Goal: Information Seeking & Learning: Learn about a topic

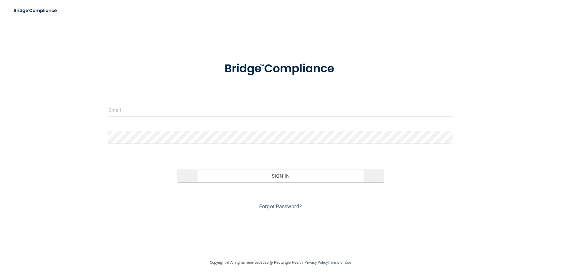
type input "[EMAIL_ADDRESS][DOMAIN_NAME]"
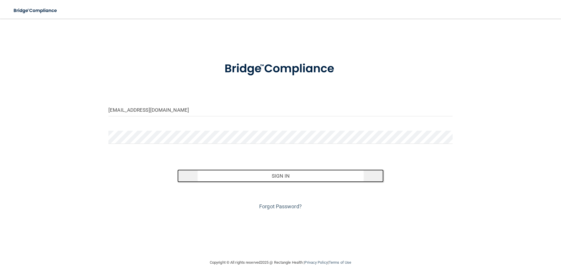
click at [298, 180] on button "Sign In" at bounding box center [280, 176] width 207 height 13
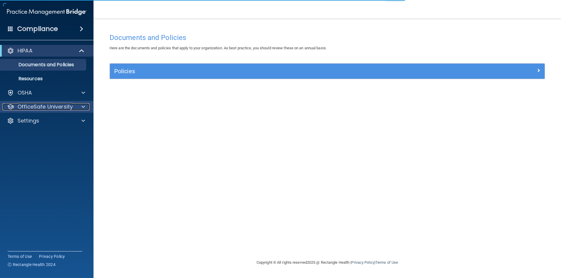
click at [82, 106] on span at bounding box center [84, 106] width 4 height 7
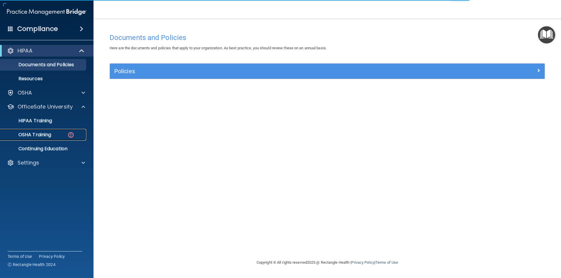
click at [43, 133] on p "OSHA Training" at bounding box center [27, 135] width 47 height 6
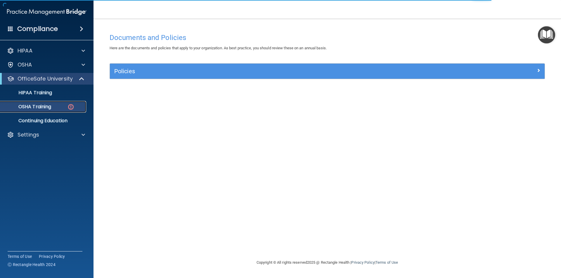
click at [69, 105] on img at bounding box center [70, 106] width 7 height 7
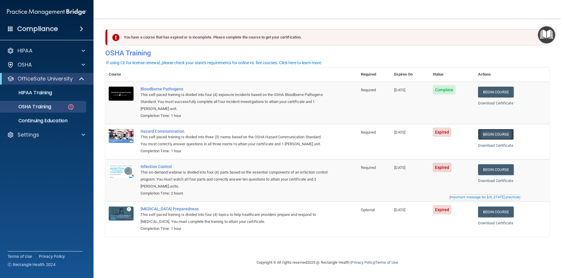
click at [502, 135] on link "Begin Course" at bounding box center [496, 134] width 36 height 11
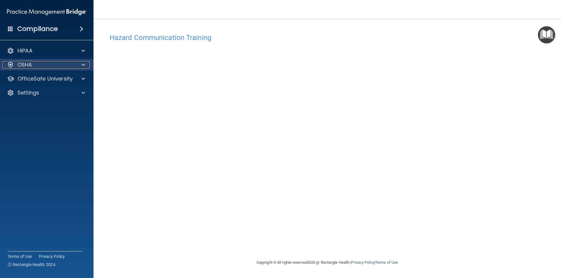
click at [66, 64] on div "OSHA" at bounding box center [39, 64] width 72 height 7
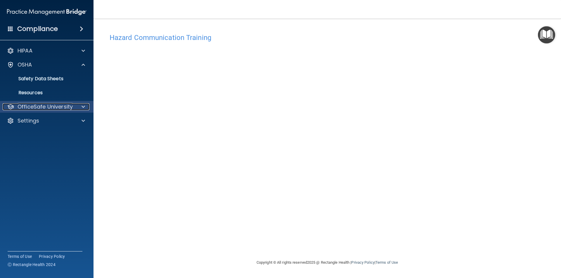
click at [75, 105] on div at bounding box center [82, 106] width 15 height 7
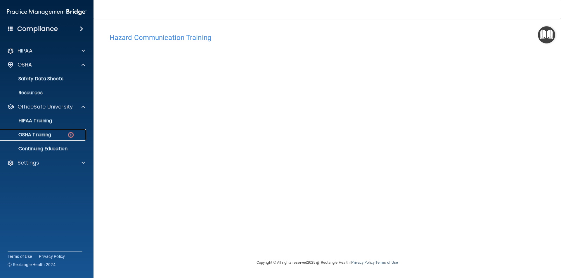
click at [57, 135] on div "OSHA Training" at bounding box center [44, 135] width 80 height 6
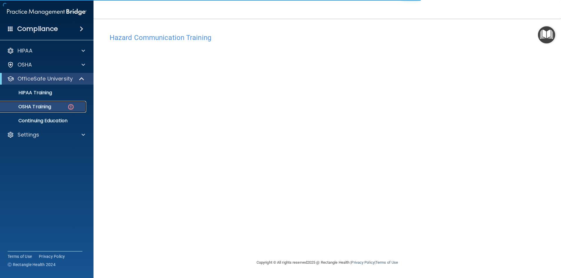
click at [38, 105] on p "OSHA Training" at bounding box center [27, 107] width 47 height 6
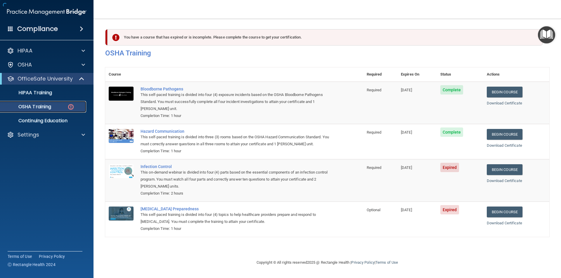
click at [39, 106] on p "OSHA Training" at bounding box center [27, 107] width 47 height 6
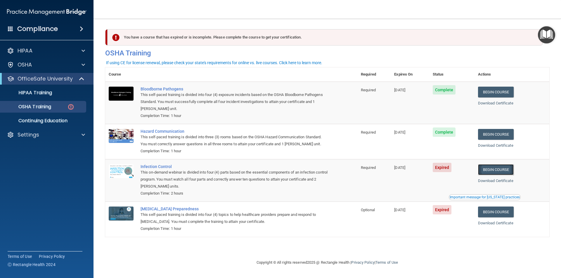
click at [490, 171] on link "Begin Course" at bounding box center [496, 169] width 36 height 11
click at [498, 171] on link "Begin Course" at bounding box center [496, 169] width 36 height 11
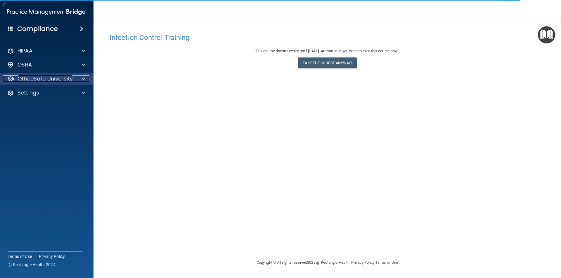
click at [81, 81] on div at bounding box center [82, 78] width 15 height 7
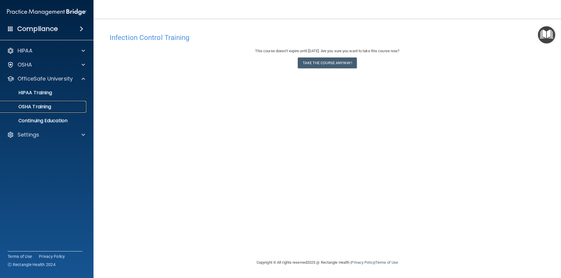
click at [49, 106] on p "OSHA Training" at bounding box center [27, 107] width 47 height 6
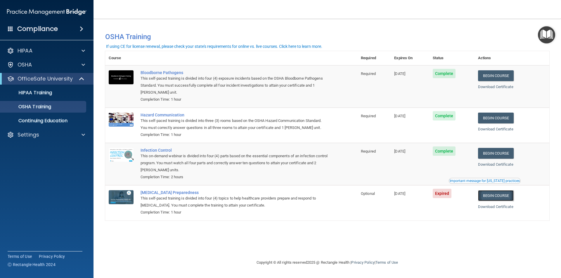
click at [502, 197] on link "Begin Course" at bounding box center [496, 195] width 36 height 11
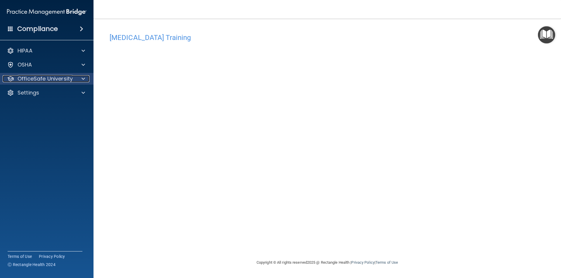
click at [61, 80] on p "OfficeSafe University" at bounding box center [45, 78] width 55 height 7
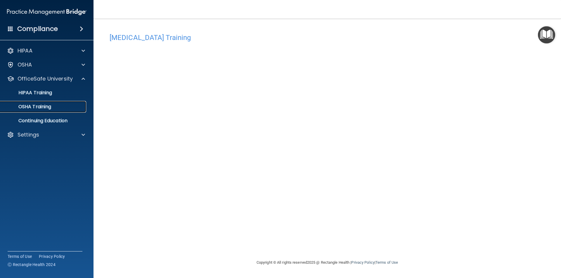
click at [49, 107] on p "OSHA Training" at bounding box center [27, 107] width 47 height 6
